Goal: Task Accomplishment & Management: Use online tool/utility

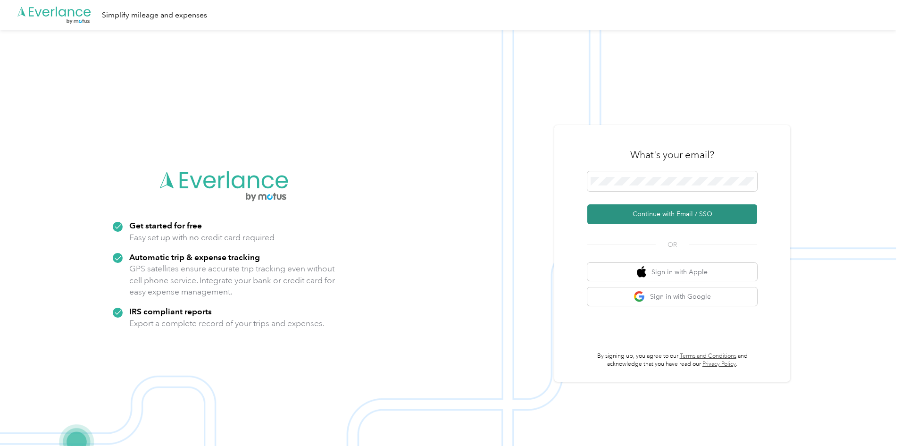
click at [685, 212] on button "Continue with Email / SSO" at bounding box center [672, 214] width 170 height 20
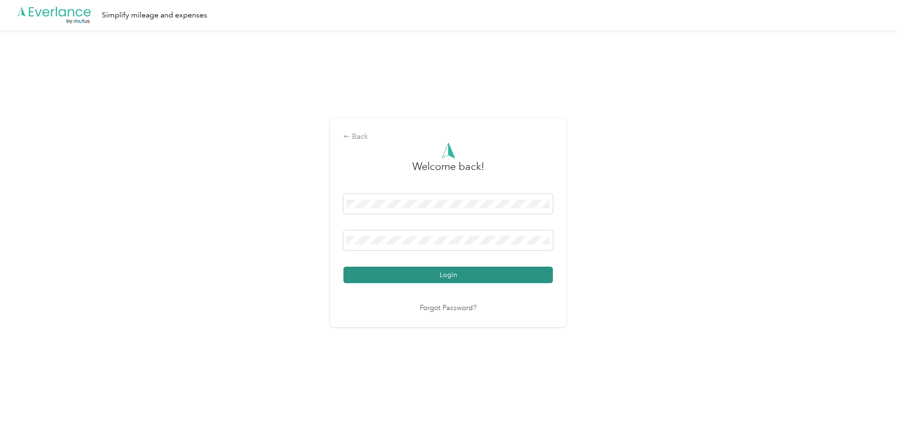
click at [451, 268] on button "Login" at bounding box center [447, 274] width 209 height 17
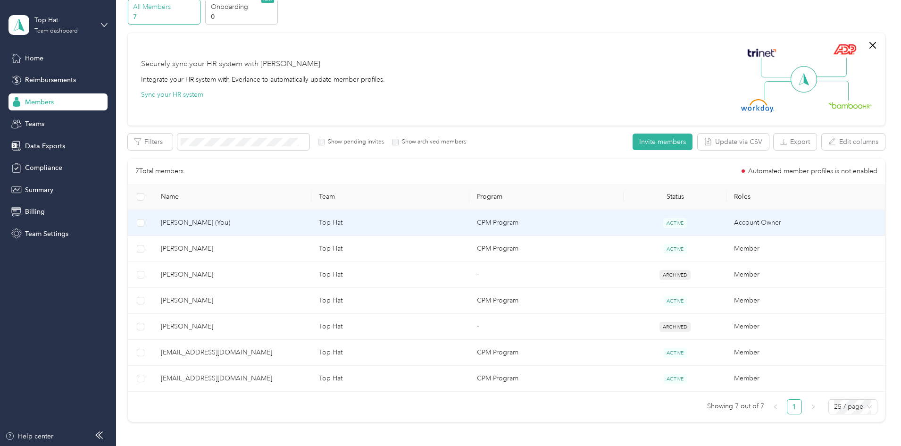
scroll to position [94, 0]
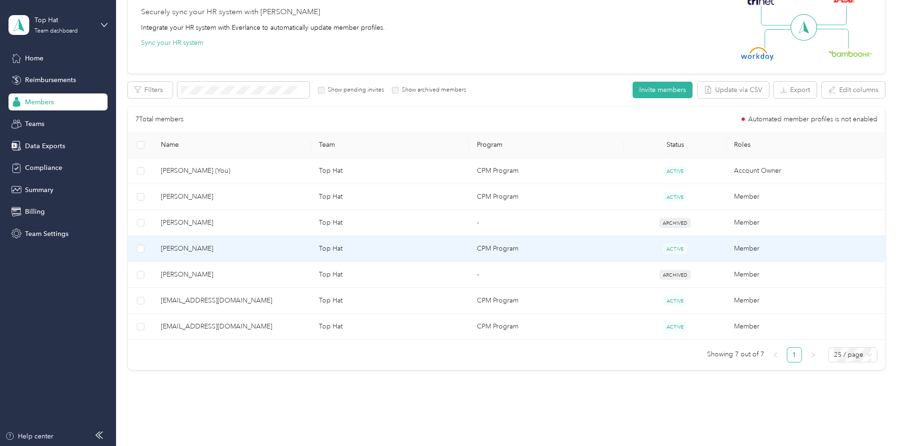
click at [237, 250] on span "[PERSON_NAME]" at bounding box center [232, 248] width 143 height 10
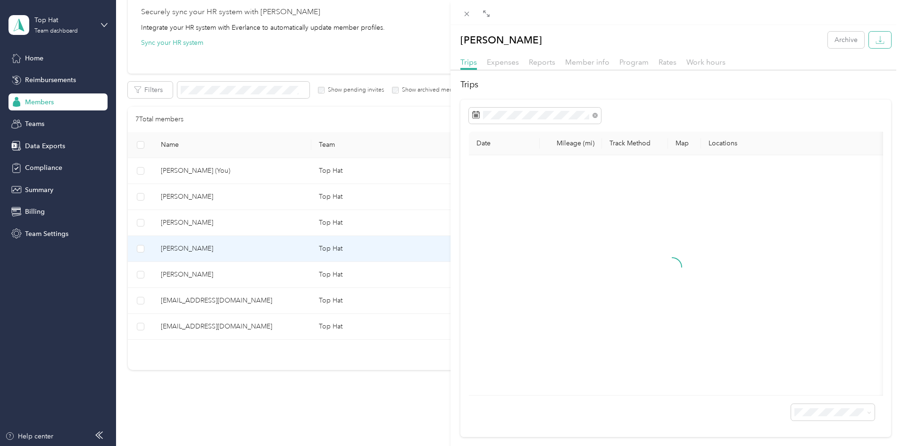
click at [875, 39] on icon "button" at bounding box center [879, 39] width 9 height 9
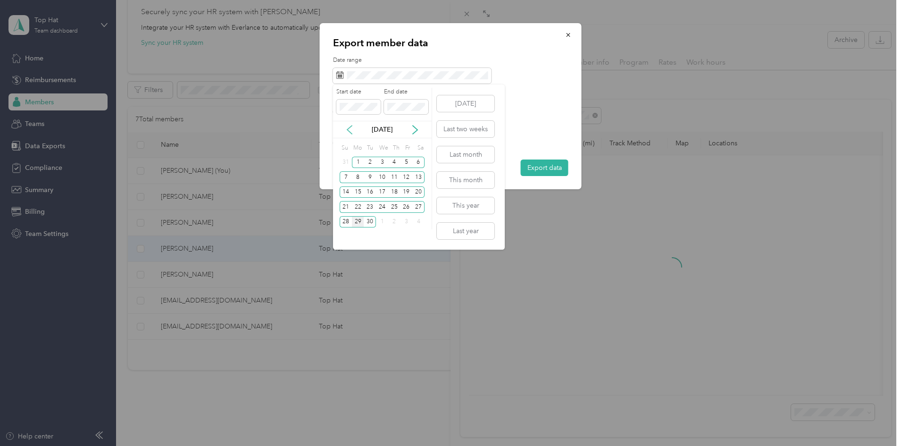
click at [345, 128] on icon at bounding box center [349, 129] width 9 height 9
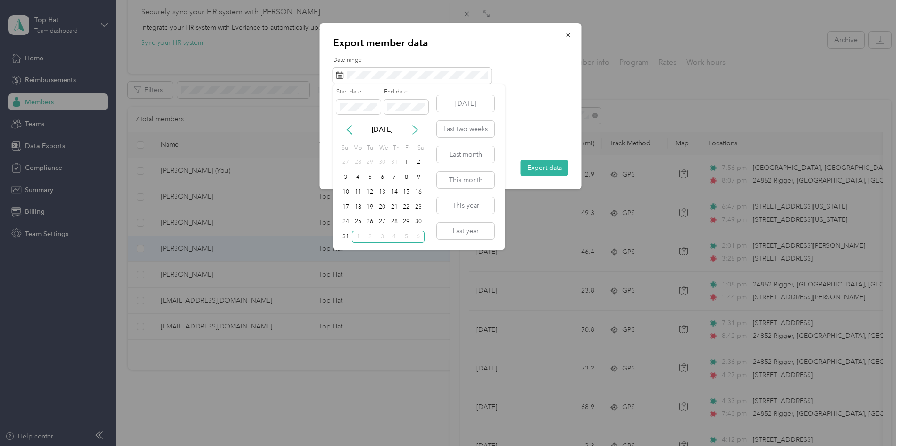
click at [413, 130] on icon at bounding box center [414, 129] width 9 height 9
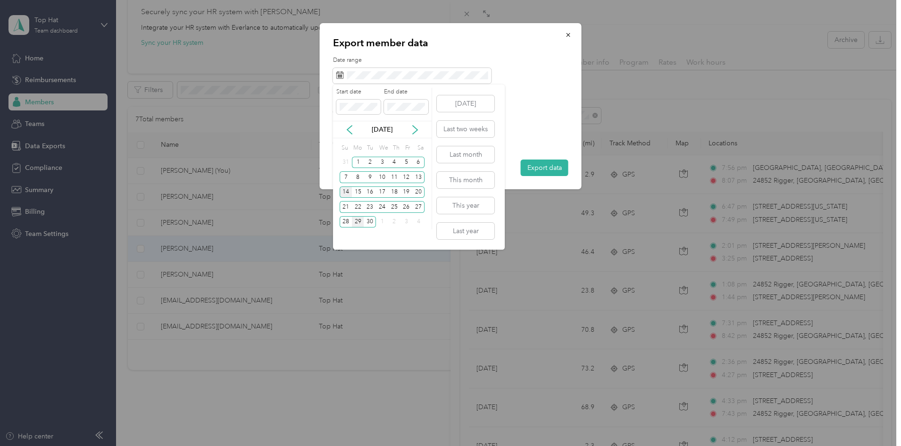
click at [344, 193] on div "14" at bounding box center [346, 192] width 12 height 12
click at [421, 207] on div "27" at bounding box center [418, 207] width 12 height 12
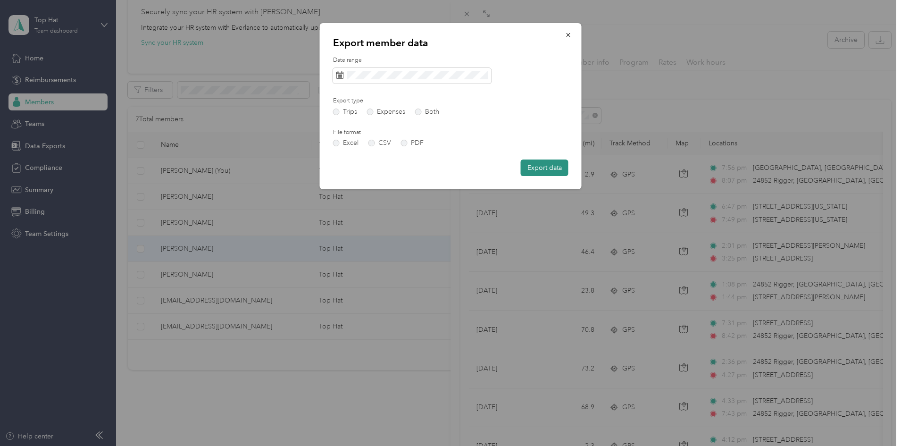
click at [546, 171] on button "Export data" at bounding box center [545, 167] width 48 height 17
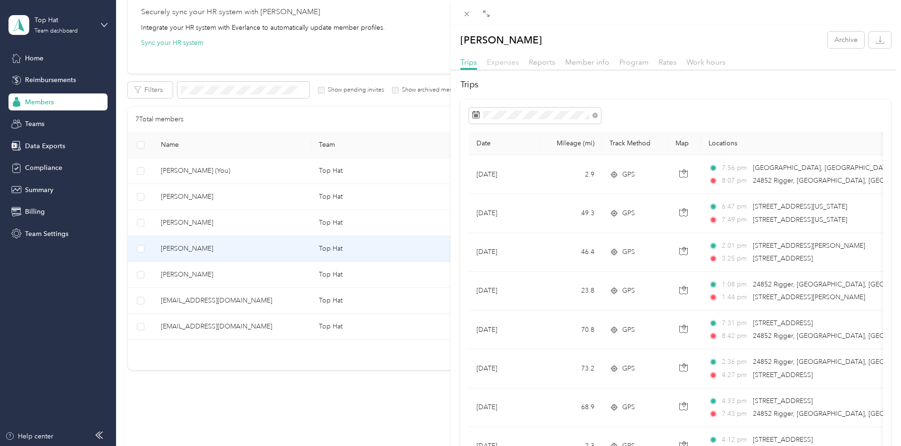
click at [487, 61] on span "Expenses" at bounding box center [503, 62] width 32 height 9
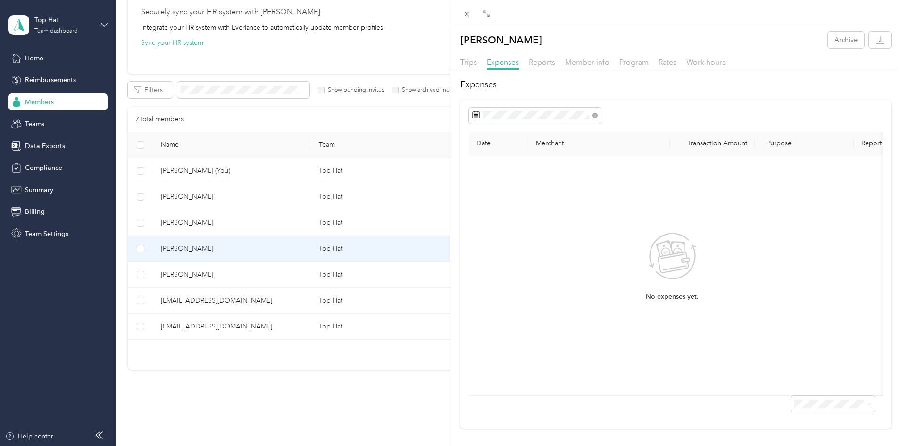
click at [257, 324] on div "[PERSON_NAME] Archive Trips Expenses Reports Member info Program Rates Work hou…" at bounding box center [450, 223] width 901 height 446
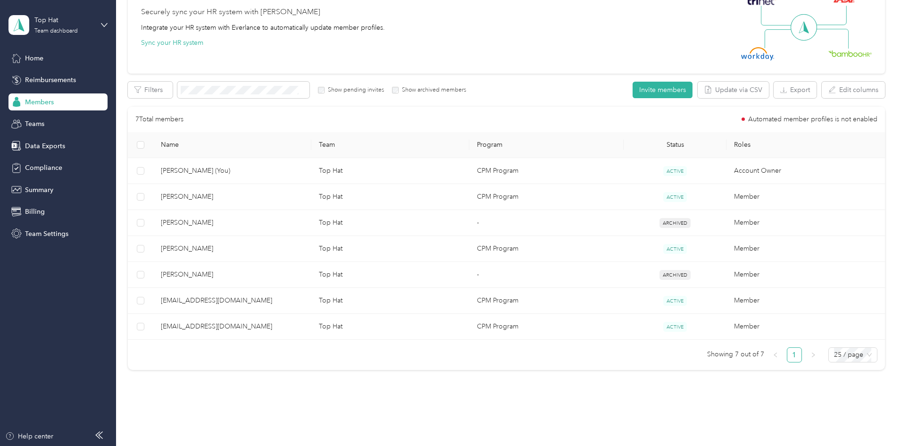
click at [257, 324] on div at bounding box center [450, 223] width 901 height 446
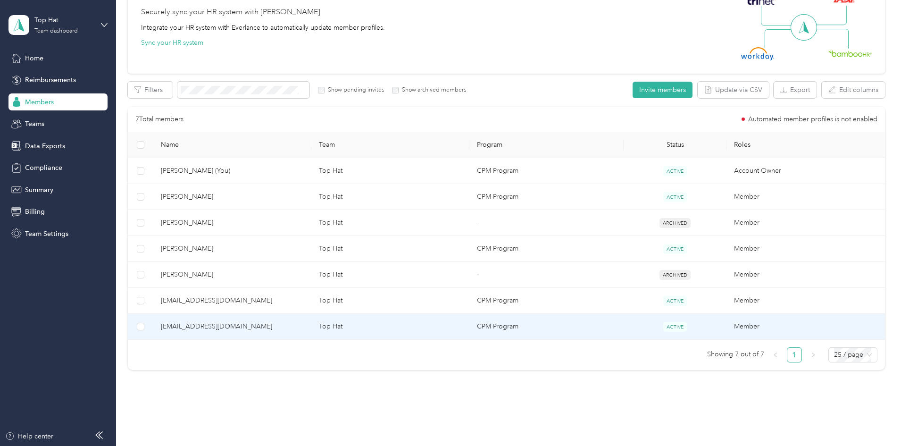
click at [257, 324] on span "[EMAIL_ADDRESS][DOMAIN_NAME]" at bounding box center [232, 326] width 143 height 10
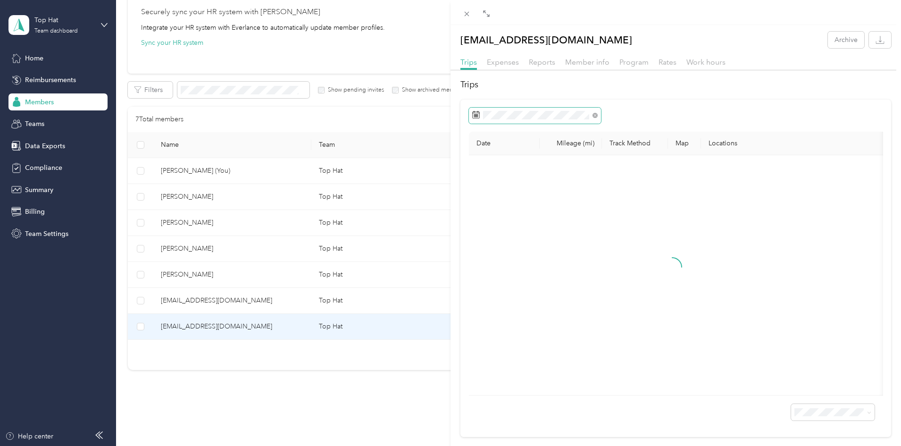
click at [500, 110] on span at bounding box center [535, 116] width 132 height 16
click at [499, 61] on span "Expenses" at bounding box center [503, 62] width 32 height 9
click at [876, 37] on icon "button" at bounding box center [879, 39] width 9 height 9
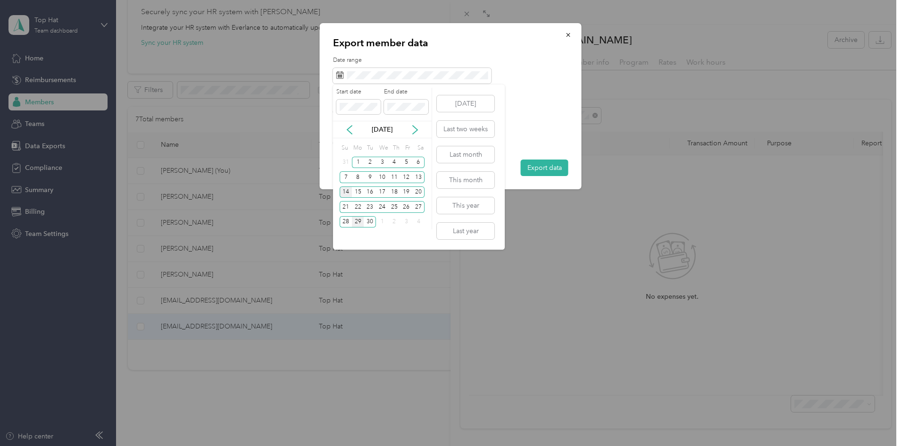
click at [346, 190] on div "14" at bounding box center [346, 192] width 12 height 12
click at [417, 207] on div "27" at bounding box center [418, 207] width 12 height 12
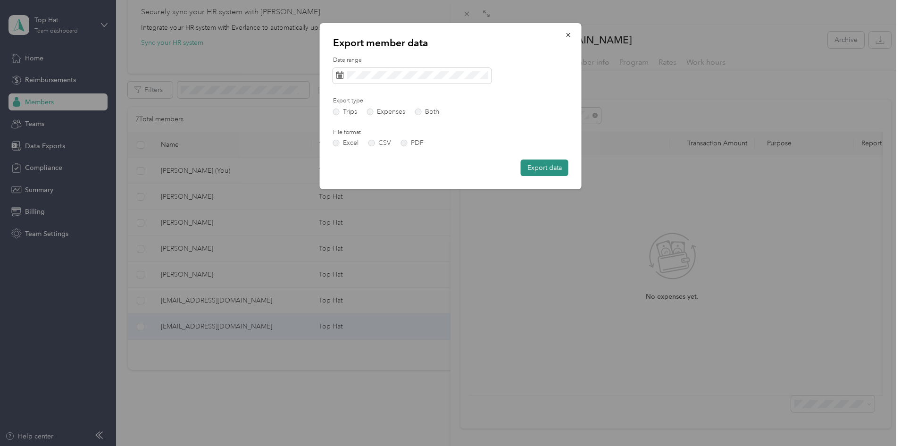
click at [547, 165] on button "Export data" at bounding box center [545, 167] width 48 height 17
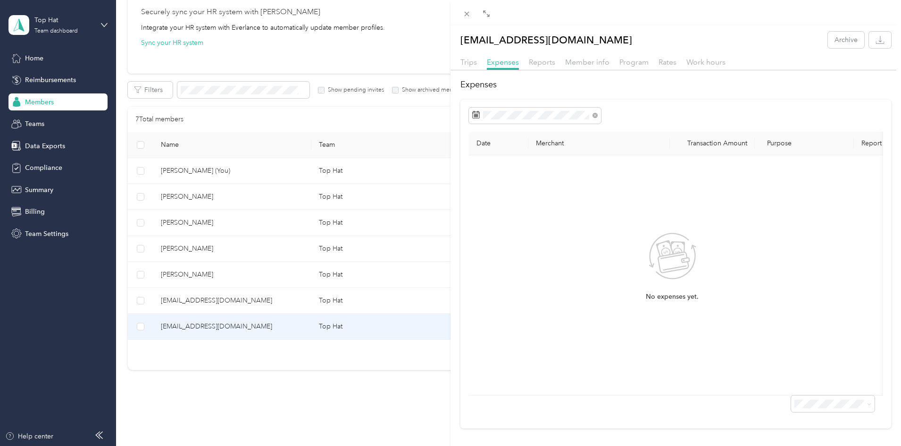
click at [236, 193] on div "[EMAIL_ADDRESS][DOMAIN_NAME] Archive Trips Expenses Reports Member info Program…" at bounding box center [450, 223] width 901 height 446
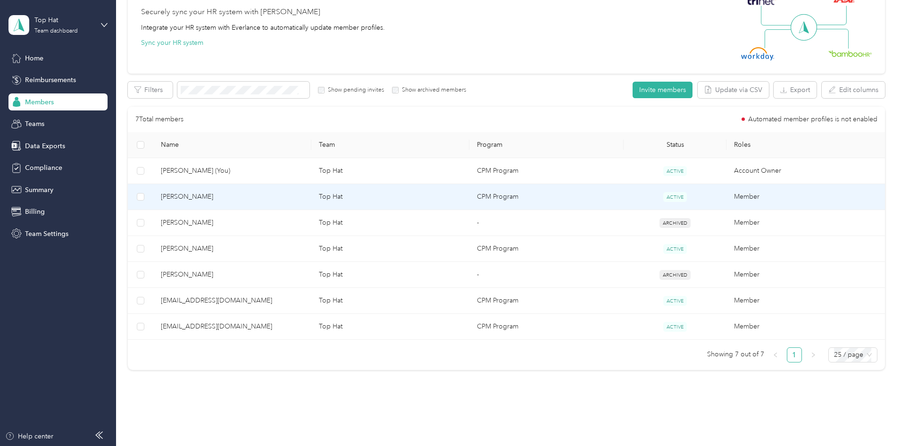
click at [244, 192] on span "[PERSON_NAME]" at bounding box center [232, 196] width 143 height 10
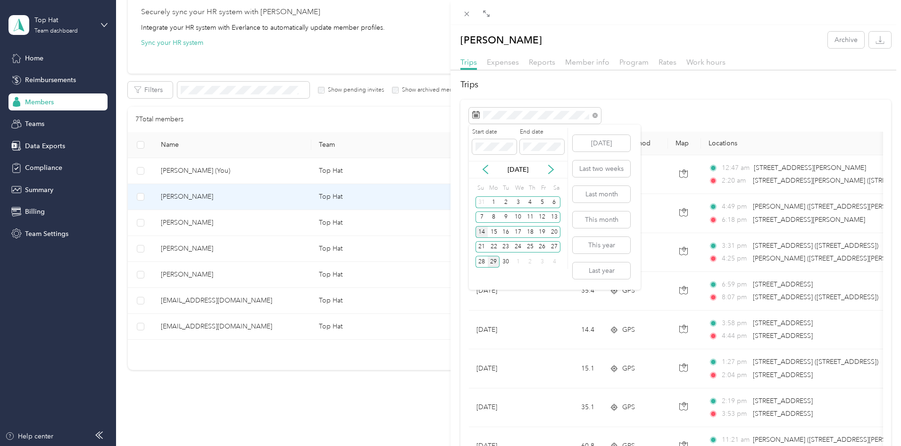
click at [481, 232] on div "14" at bounding box center [481, 232] width 12 height 12
click at [557, 244] on div "27" at bounding box center [554, 247] width 12 height 12
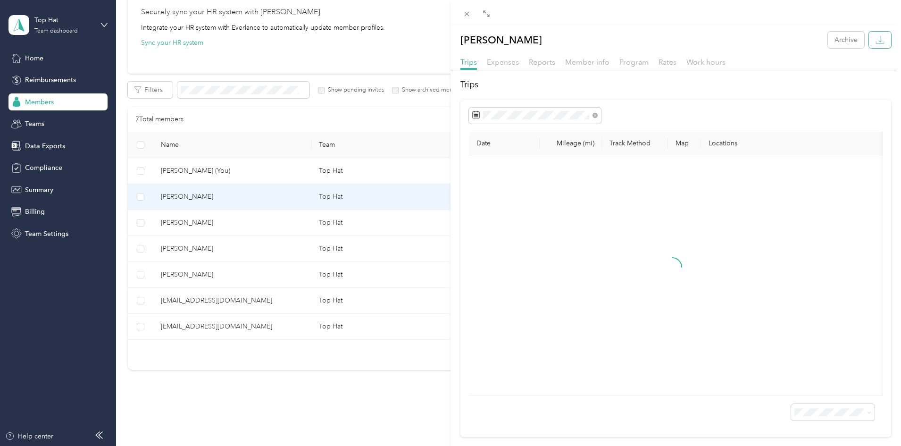
click at [875, 40] on icon "button" at bounding box center [879, 39] width 9 height 9
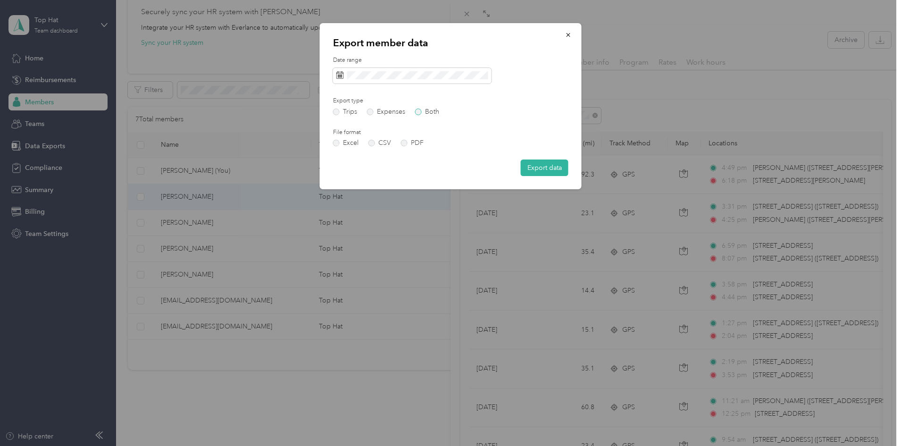
click at [422, 111] on label "Both" at bounding box center [427, 111] width 24 height 7
click at [337, 71] on icon at bounding box center [340, 75] width 8 height 8
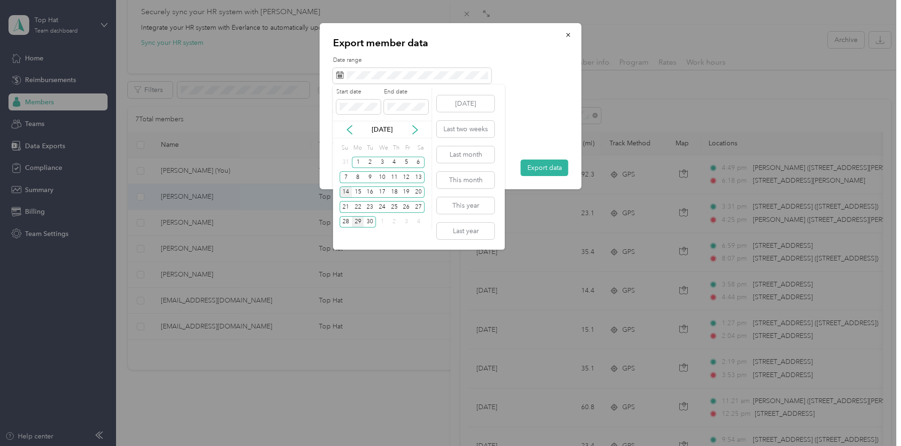
click at [346, 192] on div "14" at bounding box center [346, 192] width 12 height 12
click at [418, 205] on div "27" at bounding box center [418, 207] width 12 height 12
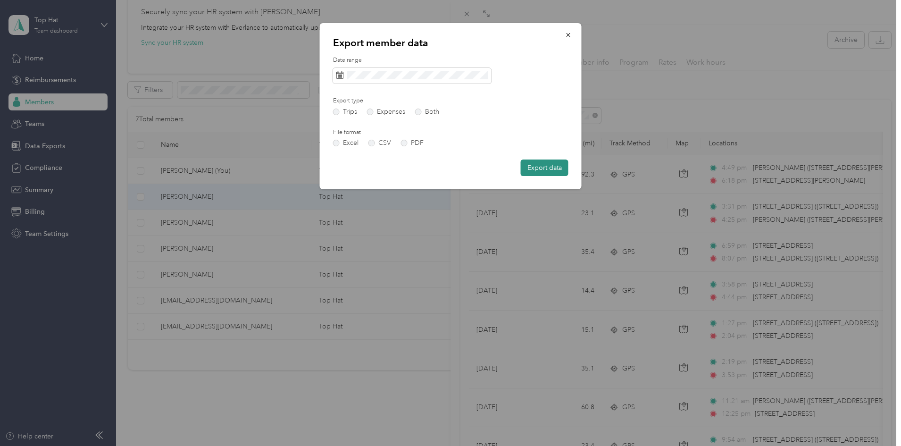
click at [545, 170] on button "Export data" at bounding box center [545, 167] width 48 height 17
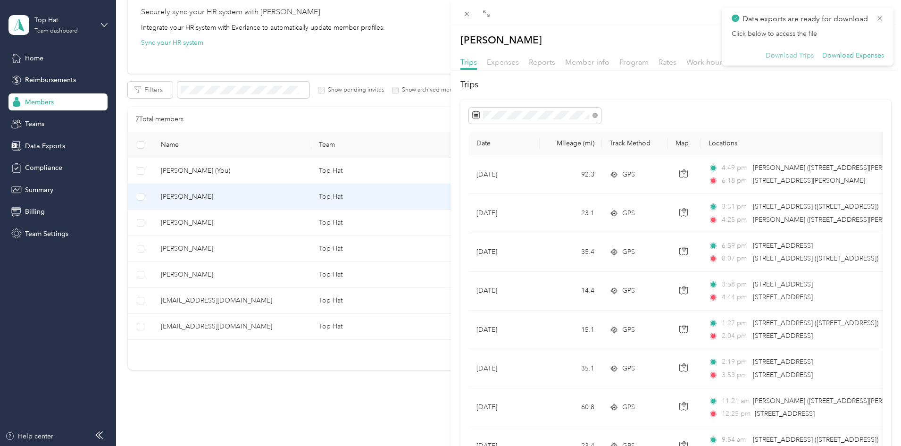
click at [780, 54] on button "Download Trips" at bounding box center [789, 55] width 48 height 8
click at [855, 57] on button "Download Expenses" at bounding box center [853, 55] width 62 height 8
click at [251, 299] on div "[PERSON_NAME] Archive Trips Expenses Reports Member info Program Rates Work hou…" at bounding box center [450, 223] width 901 height 446
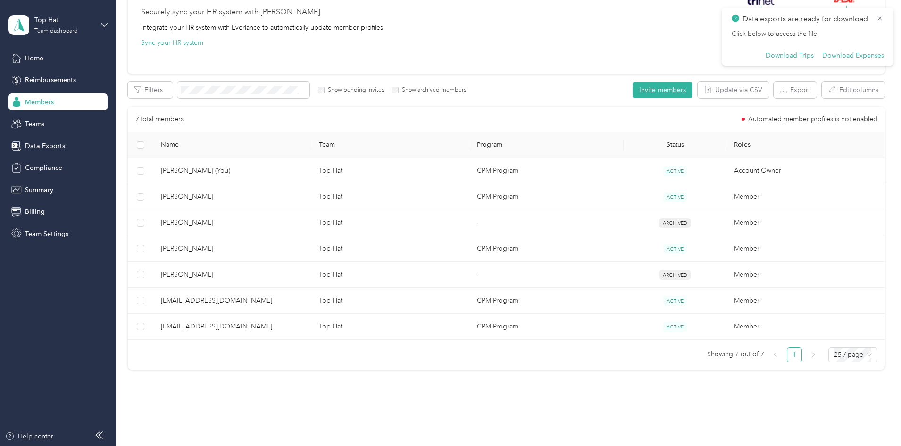
click at [251, 299] on span "[EMAIL_ADDRESS][DOMAIN_NAME]" at bounding box center [232, 300] width 143 height 10
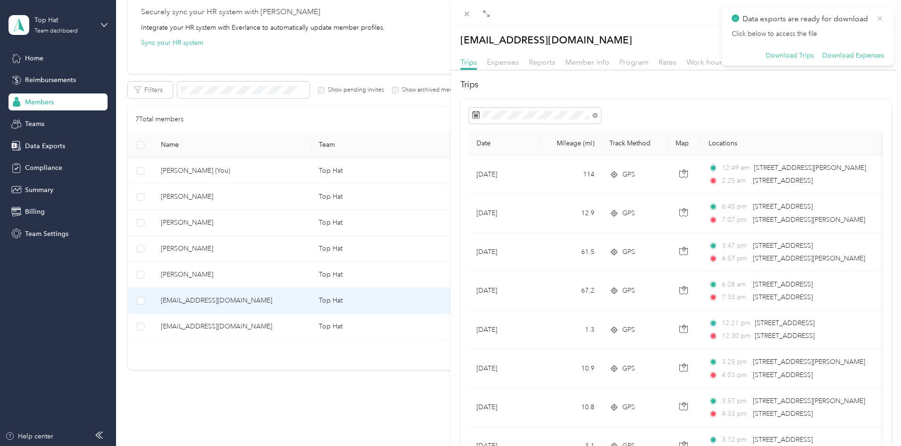
click at [880, 17] on icon at bounding box center [880, 18] width 5 height 5
click at [497, 65] on span "Expenses" at bounding box center [503, 62] width 32 height 9
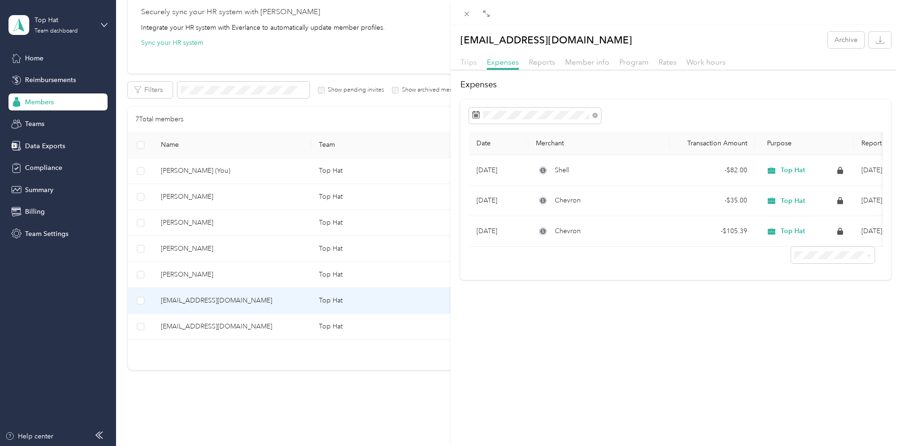
click at [469, 62] on span "Trips" at bounding box center [468, 62] width 17 height 9
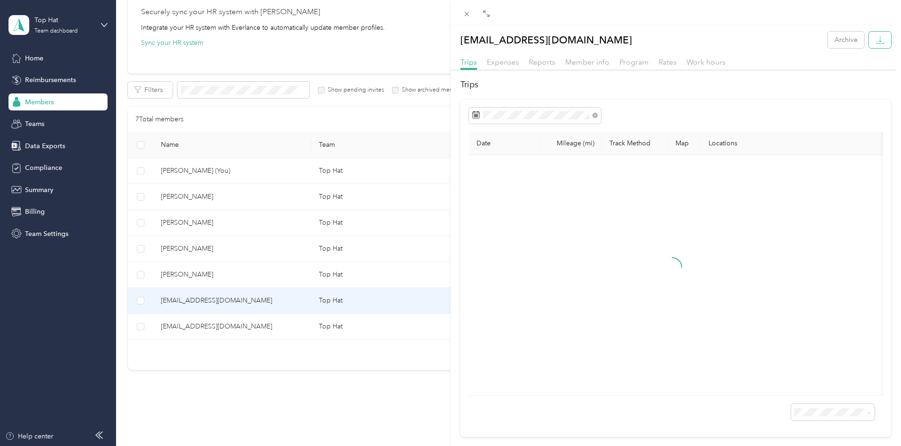
click at [871, 44] on button "button" at bounding box center [880, 40] width 22 height 17
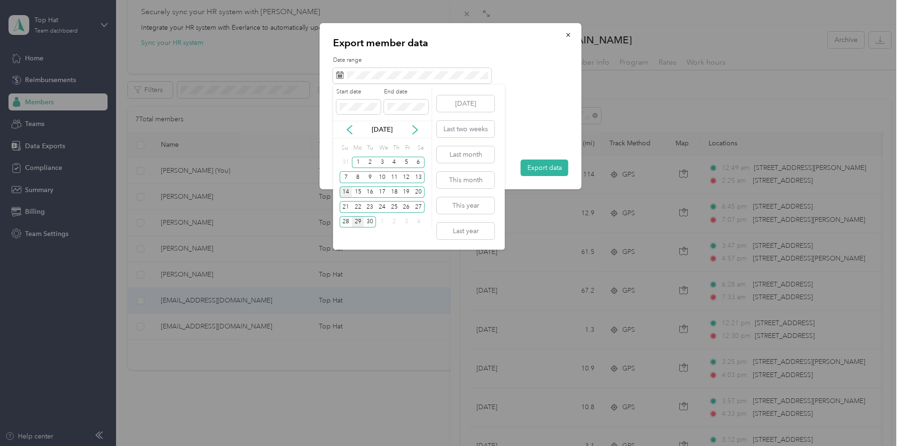
click at [346, 189] on div "14" at bounding box center [346, 192] width 12 height 12
click at [417, 203] on div "27" at bounding box center [418, 207] width 12 height 12
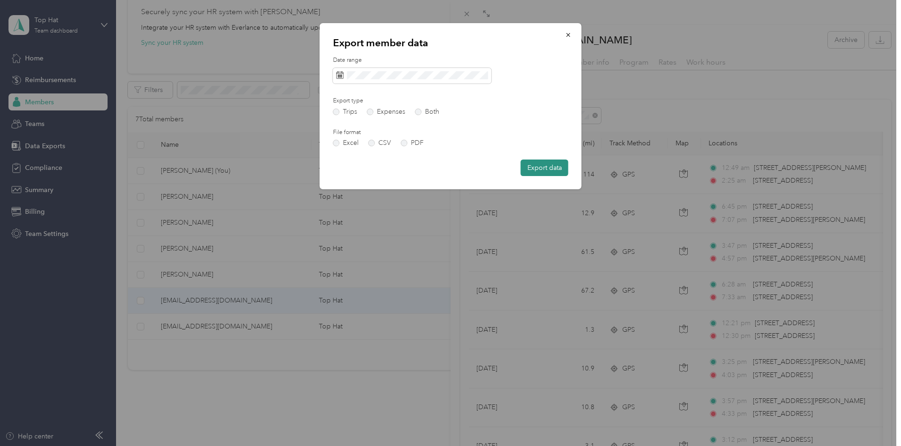
click at [543, 171] on button "Export data" at bounding box center [545, 167] width 48 height 17
